Goal: Transaction & Acquisition: Book appointment/travel/reservation

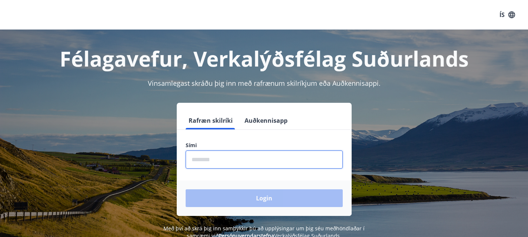
click at [217, 160] on input "phone" at bounding box center [264, 160] width 157 height 18
type input "********"
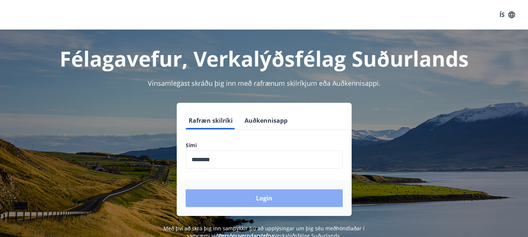
click at [253, 197] on button "Login" at bounding box center [264, 199] width 157 height 18
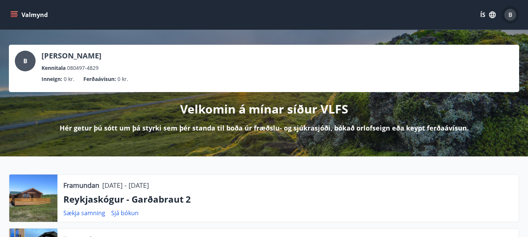
click at [505, 14] on div "B" at bounding box center [510, 15] width 12 height 12
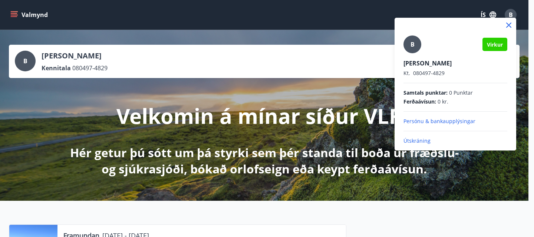
click at [323, 66] on div at bounding box center [267, 118] width 534 height 237
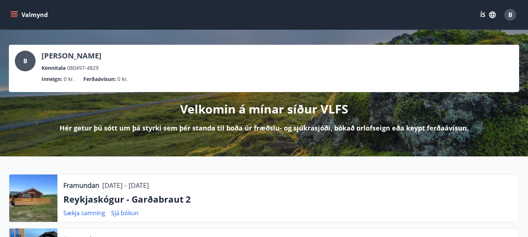
click at [502, 53] on div "B Beata Haldová Kennitala 080497-4829 Inneign : 0 kr. Ferðaávísun : 0 kr." at bounding box center [264, 69] width 498 height 36
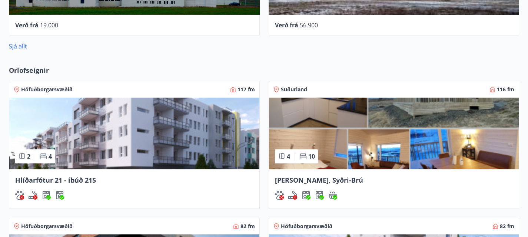
scroll to position [581, 0]
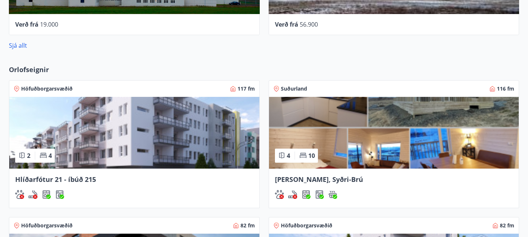
click at [71, 169] on div "Hlíðarfótur 21 - íbúð 215" at bounding box center [134, 188] width 250 height 39
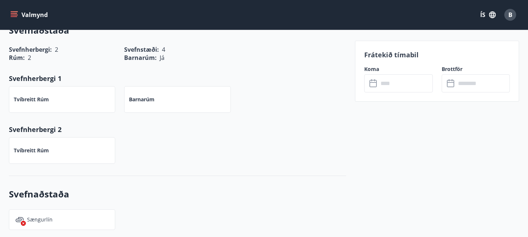
scroll to position [329, 0]
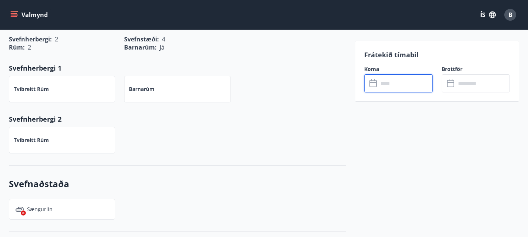
click at [397, 82] on input "text" at bounding box center [405, 83] width 54 height 18
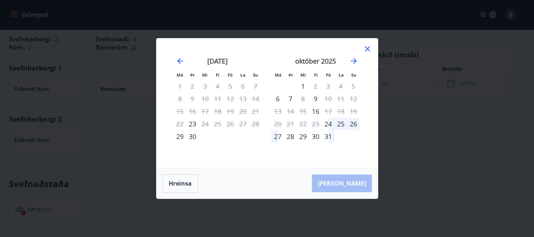
click at [368, 47] on icon at bounding box center [367, 48] width 9 height 9
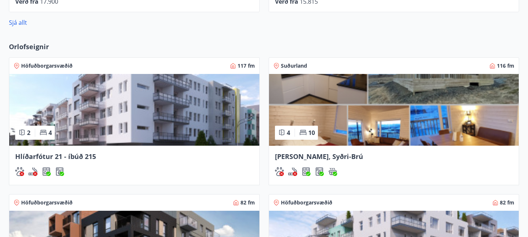
scroll to position [599, 0]
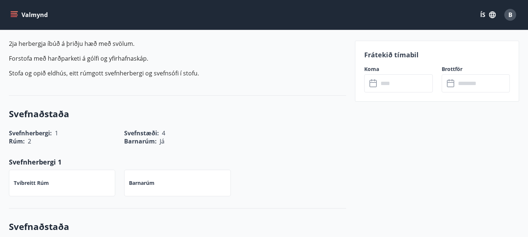
scroll to position [236, 0]
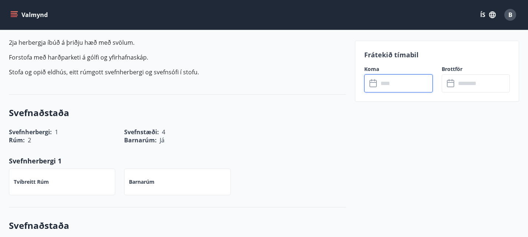
click at [423, 86] on input "text" at bounding box center [405, 83] width 54 height 18
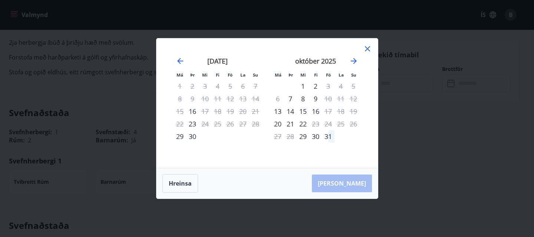
click at [368, 50] on icon at bounding box center [367, 48] width 5 height 5
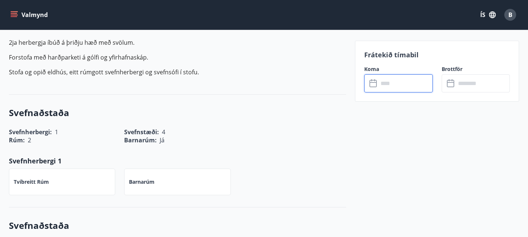
scroll to position [599, 0]
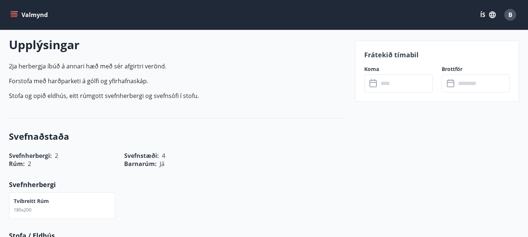
scroll to position [214, 0]
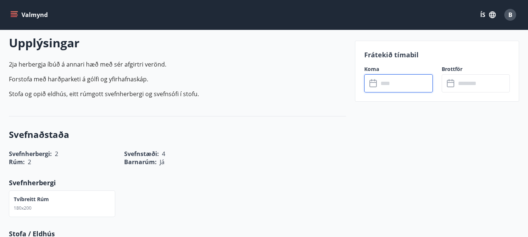
click at [421, 88] on input "text" at bounding box center [405, 83] width 54 height 18
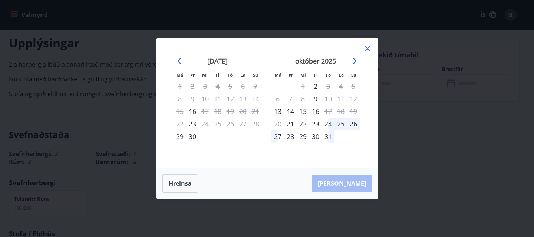
click at [364, 50] on icon at bounding box center [367, 48] width 9 height 9
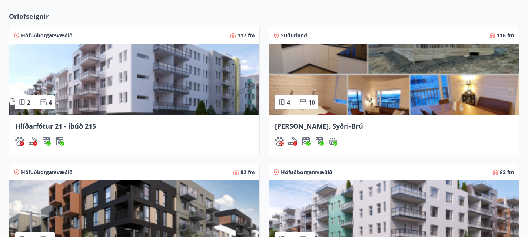
scroll to position [639, 0]
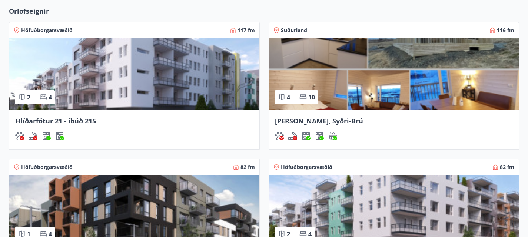
click at [275, 132] on div at bounding box center [394, 136] width 238 height 9
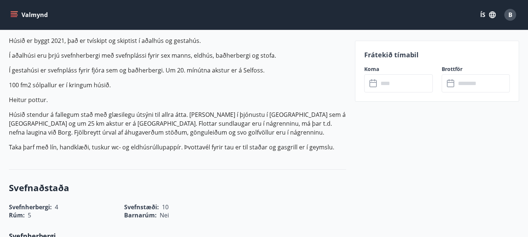
scroll to position [240, 0]
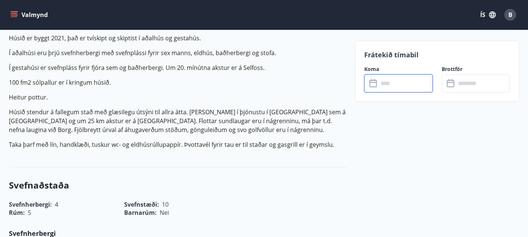
click at [421, 80] on input "text" at bounding box center [405, 83] width 54 height 18
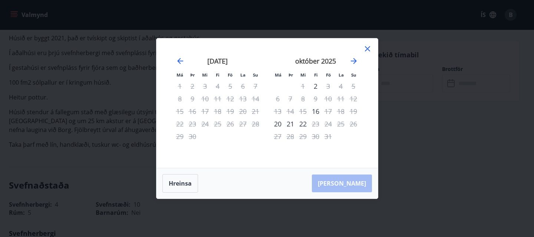
click at [366, 46] on icon at bounding box center [367, 48] width 9 height 9
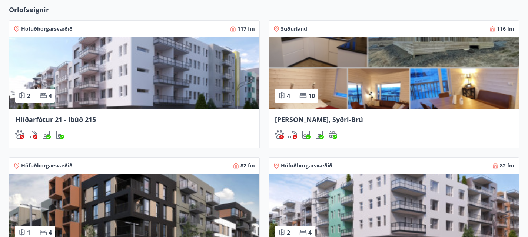
scroll to position [641, 0]
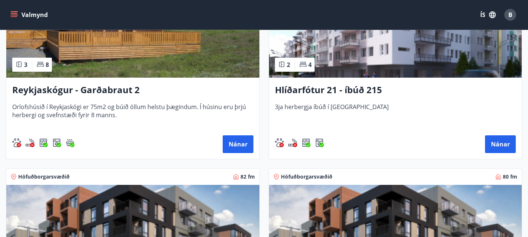
scroll to position [400, 0]
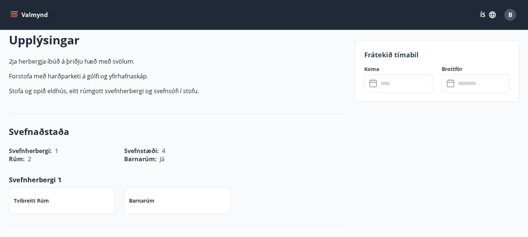
scroll to position [219, 0]
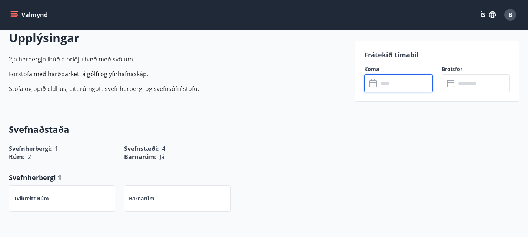
click at [404, 92] on input "text" at bounding box center [405, 83] width 54 height 18
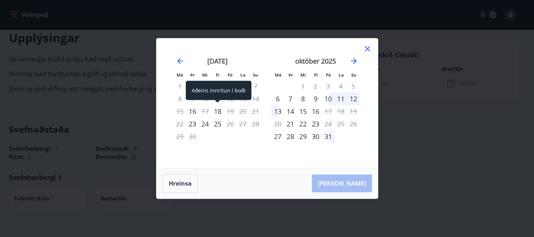
click at [215, 112] on div "18" at bounding box center [217, 111] width 13 height 13
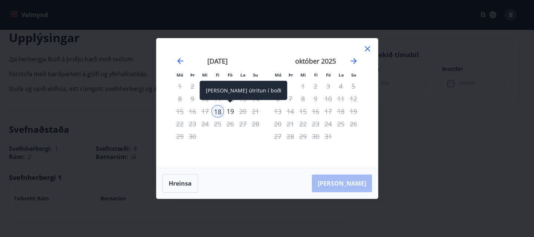
click at [229, 111] on div "19" at bounding box center [230, 111] width 13 height 13
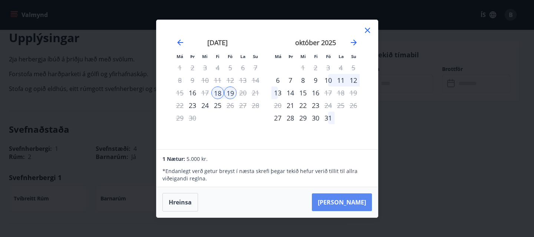
click at [352, 200] on button "[PERSON_NAME]" at bounding box center [342, 203] width 60 height 18
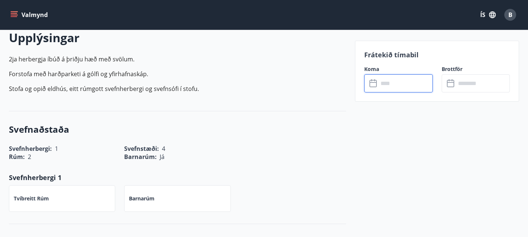
type input "******"
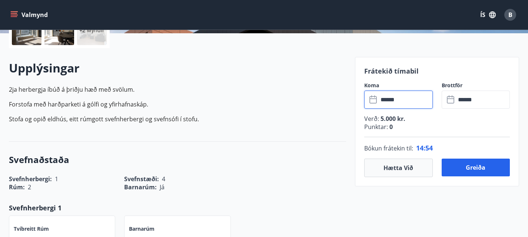
scroll to position [192, 0]
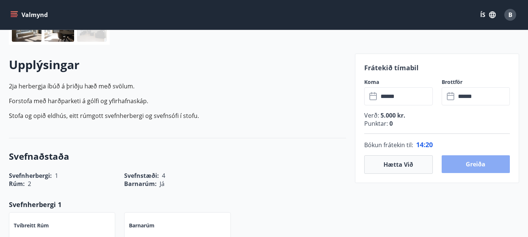
click at [501, 163] on button "Greiða" at bounding box center [476, 165] width 69 height 18
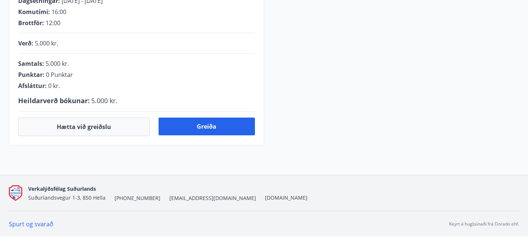
scroll to position [192, 0]
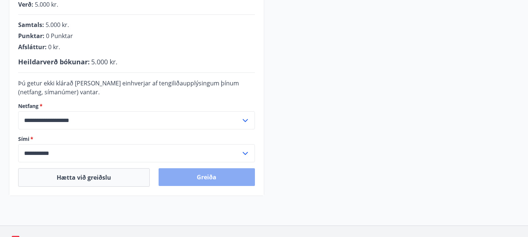
click at [212, 182] on button "Greiða" at bounding box center [207, 178] width 96 height 18
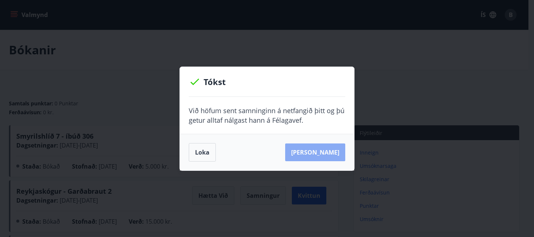
click at [329, 157] on button "[PERSON_NAME]" at bounding box center [315, 153] width 60 height 18
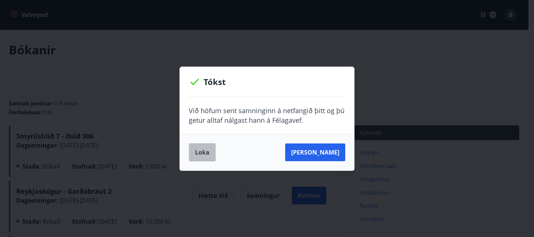
click at [212, 154] on button "Loka" at bounding box center [202, 152] width 27 height 19
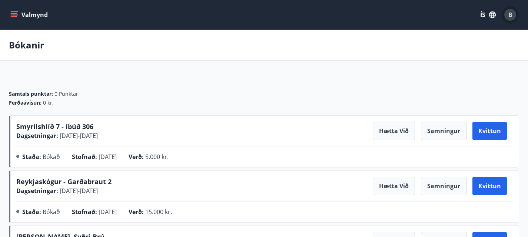
click at [505, 17] on span "B" at bounding box center [510, 15] width 12 height 12
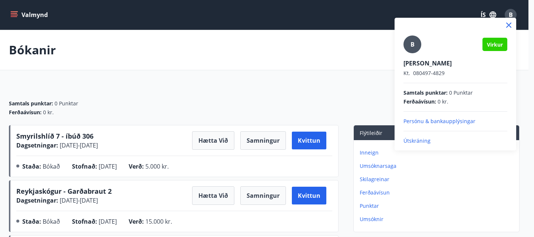
click at [33, 14] on div at bounding box center [267, 118] width 534 height 237
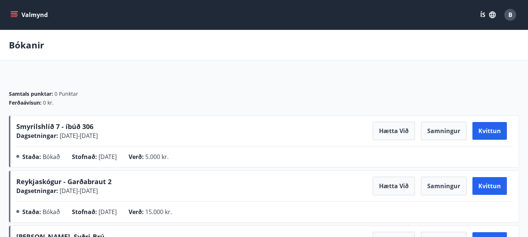
click at [11, 13] on icon "menu" at bounding box center [14, 13] width 7 height 1
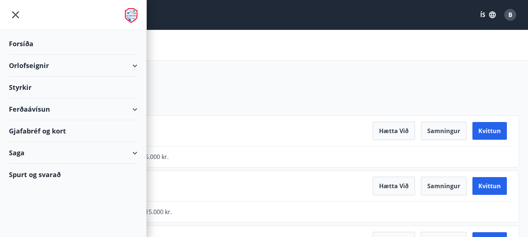
click at [37, 66] on div "Orlofseignir" at bounding box center [73, 66] width 129 height 22
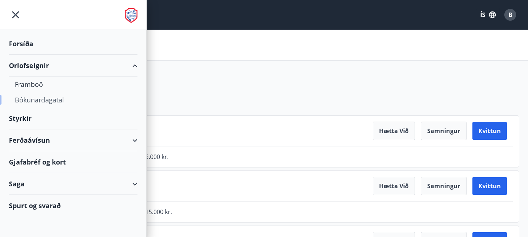
click at [47, 100] on div "Bókunardagatal" at bounding box center [73, 100] width 117 height 16
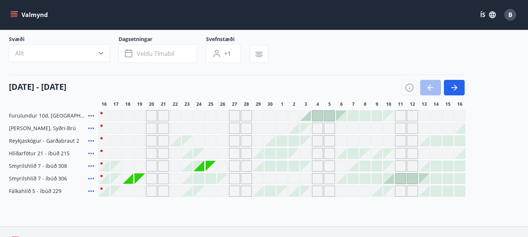
scroll to position [46, 0]
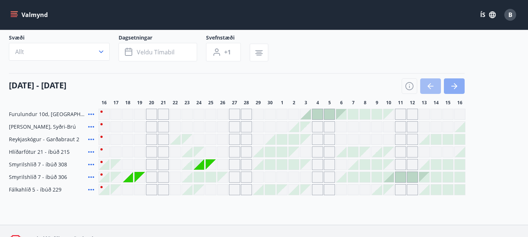
click at [458, 91] on icon "button" at bounding box center [454, 86] width 9 height 9
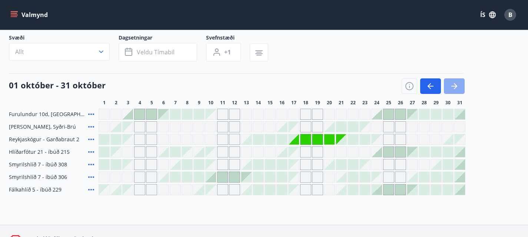
click at [458, 91] on icon "button" at bounding box center [454, 86] width 9 height 9
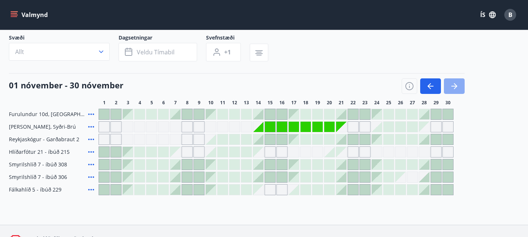
click at [458, 91] on icon "button" at bounding box center [454, 86] width 9 height 9
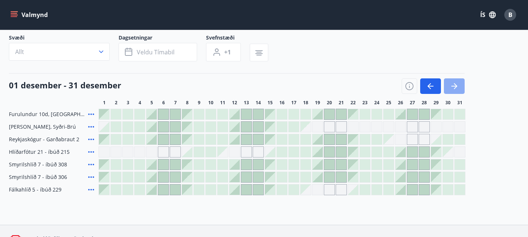
click at [458, 91] on icon "button" at bounding box center [454, 86] width 9 height 9
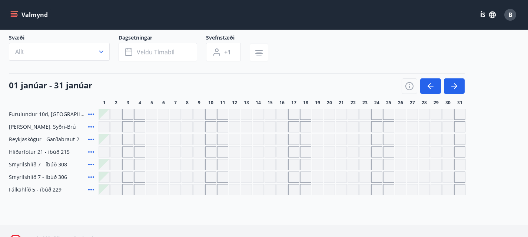
click at [19, 9] on button "Valmynd" at bounding box center [30, 14] width 42 height 13
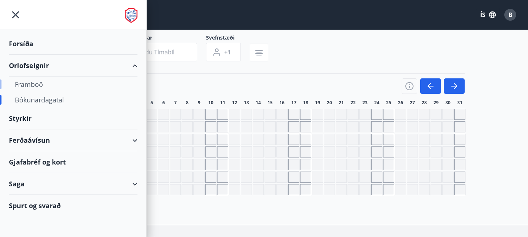
click at [41, 87] on div "Framboð" at bounding box center [73, 85] width 117 height 16
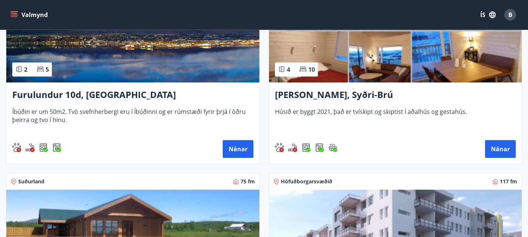
scroll to position [192, 0]
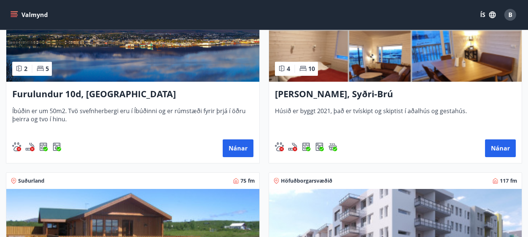
click at [330, 119] on span "Húsið er byggt 2021, það er tvískipt og skiptist í aðalhús og gestahús." at bounding box center [395, 119] width 241 height 24
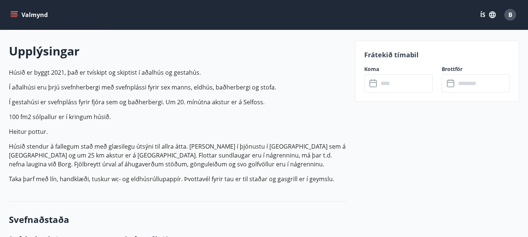
scroll to position [208, 0]
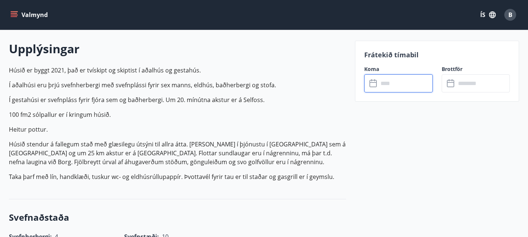
click at [396, 86] on input "text" at bounding box center [405, 83] width 54 height 18
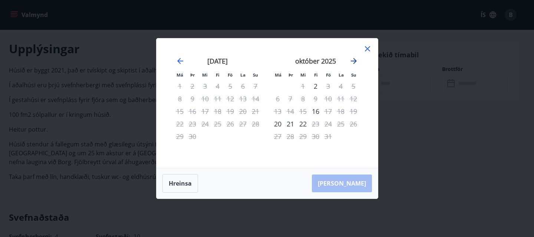
click at [353, 60] on icon "Move forward to switch to the next month." at bounding box center [353, 61] width 9 height 9
click at [353, 59] on icon "Move forward to switch to the next month." at bounding box center [353, 61] width 9 height 9
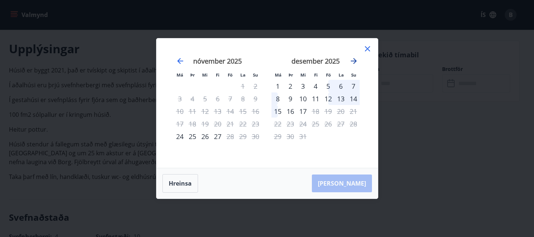
click at [353, 59] on icon "Move forward to switch to the next month." at bounding box center [353, 61] width 9 height 9
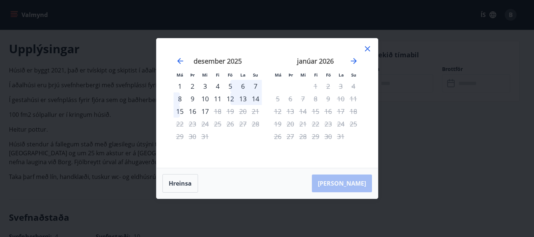
click at [365, 49] on icon at bounding box center [367, 48] width 9 height 9
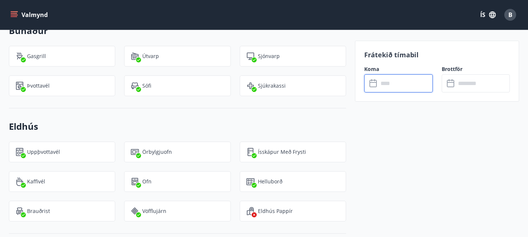
scroll to position [664, 0]
